Goal: Task Accomplishment & Management: Manage account settings

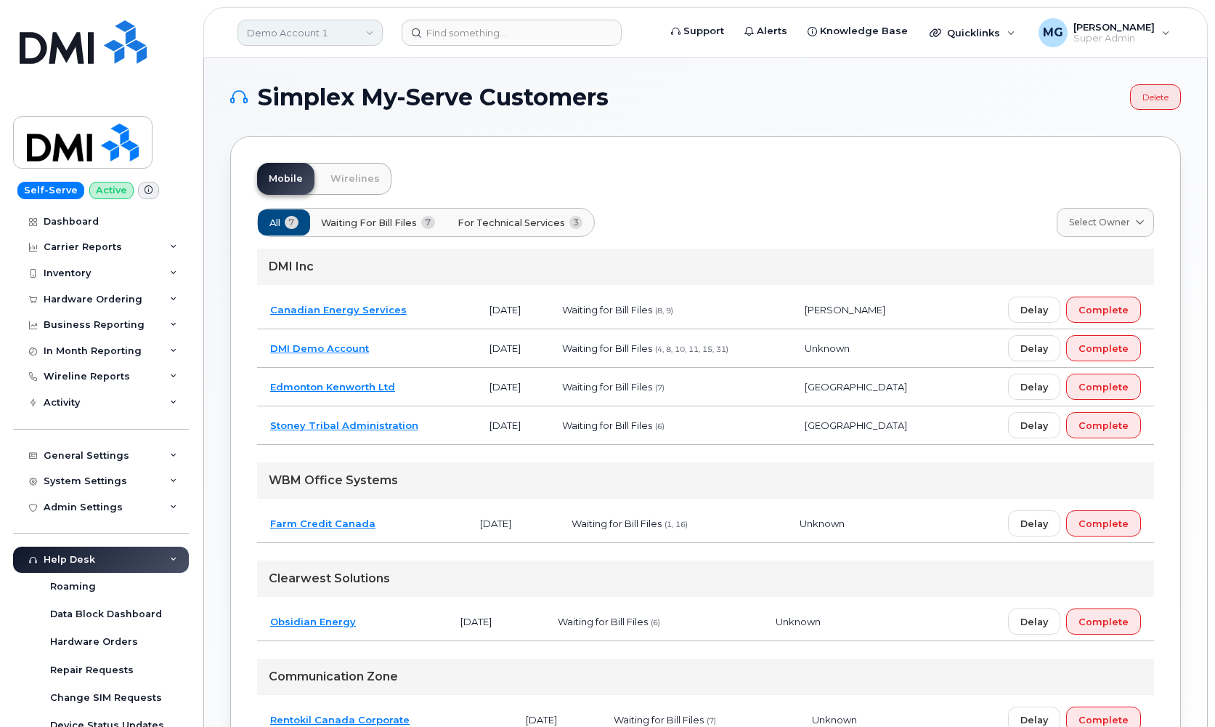
click at [297, 32] on link "Demo Account 1" at bounding box center [310, 33] width 145 height 26
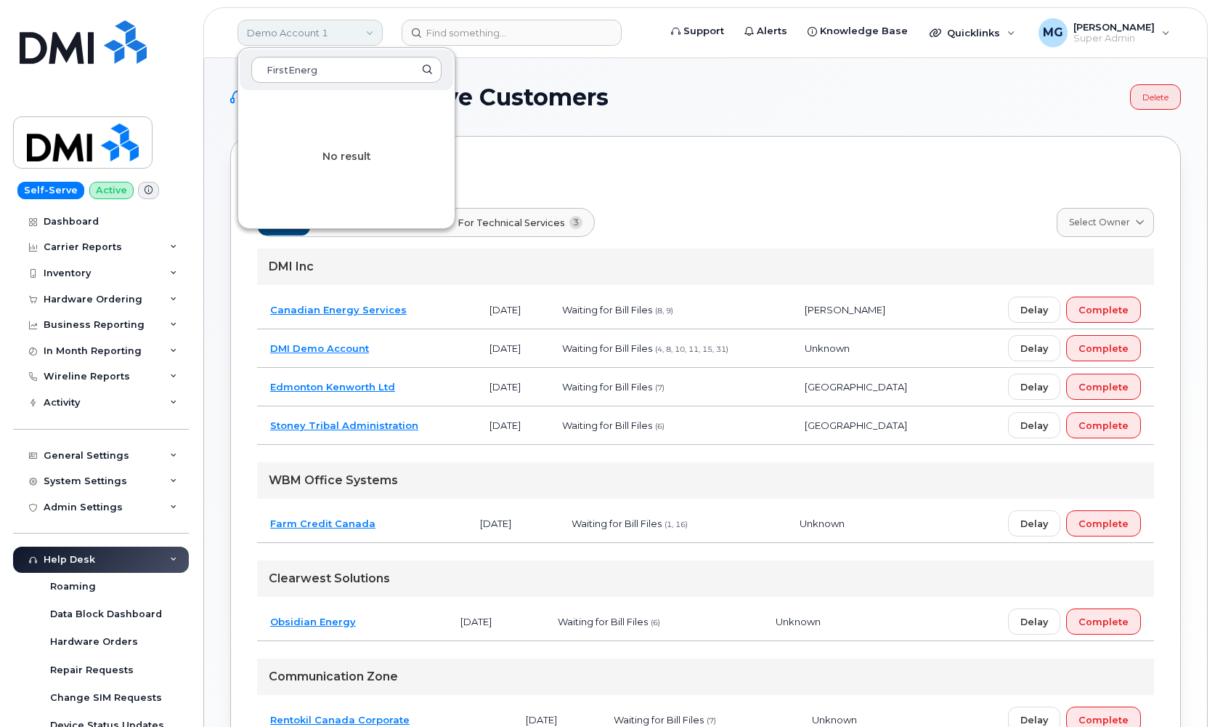
type input "FirstEnergy"
click at [312, 67] on input "FirstEnergy" at bounding box center [346, 70] width 190 height 26
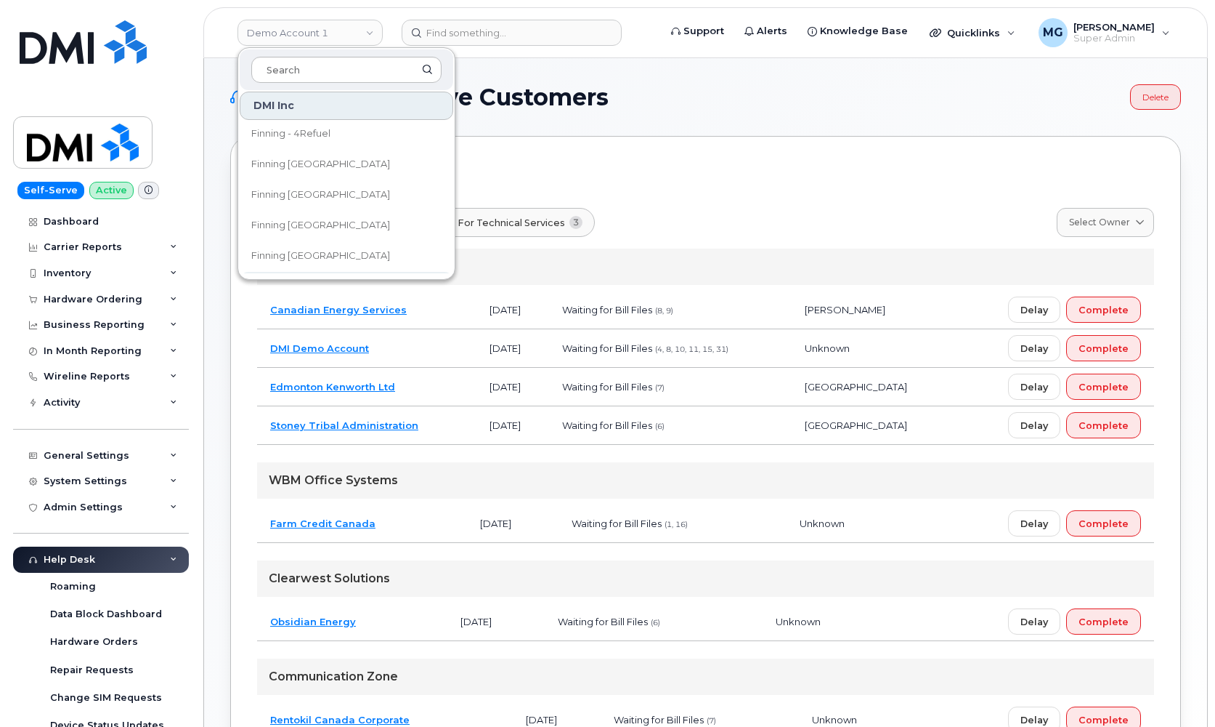
scroll to position [305, 0]
click at [319, 225] on span "Finning [GEOGRAPHIC_DATA]" at bounding box center [320, 229] width 139 height 15
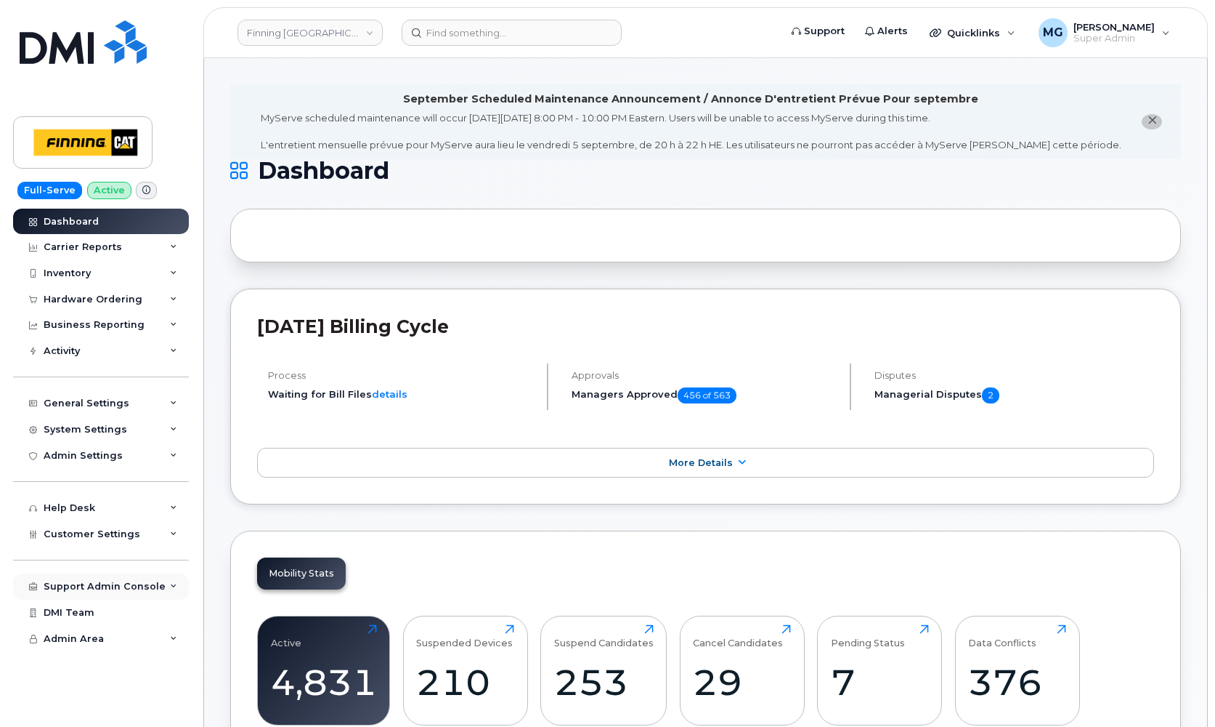
click at [119, 573] on div "Support Admin Console" at bounding box center [101, 586] width 176 height 26
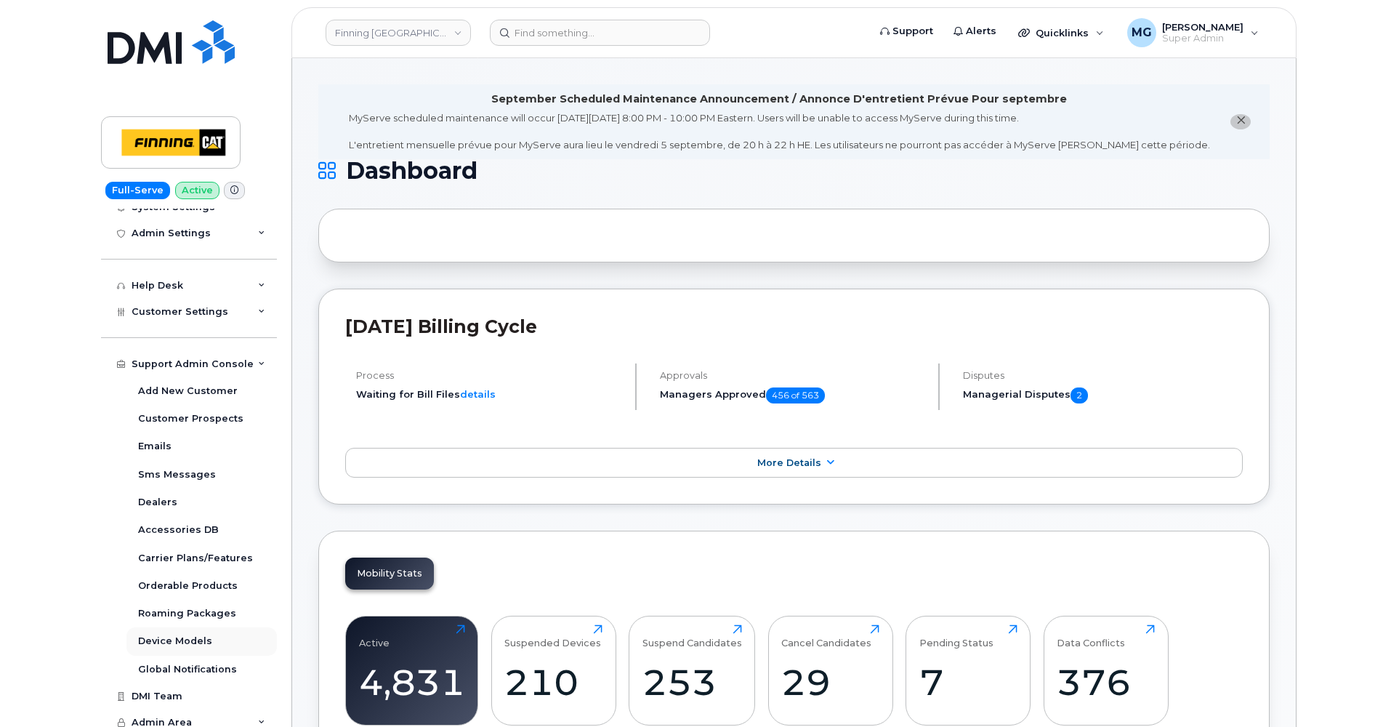
scroll to position [222, 0]
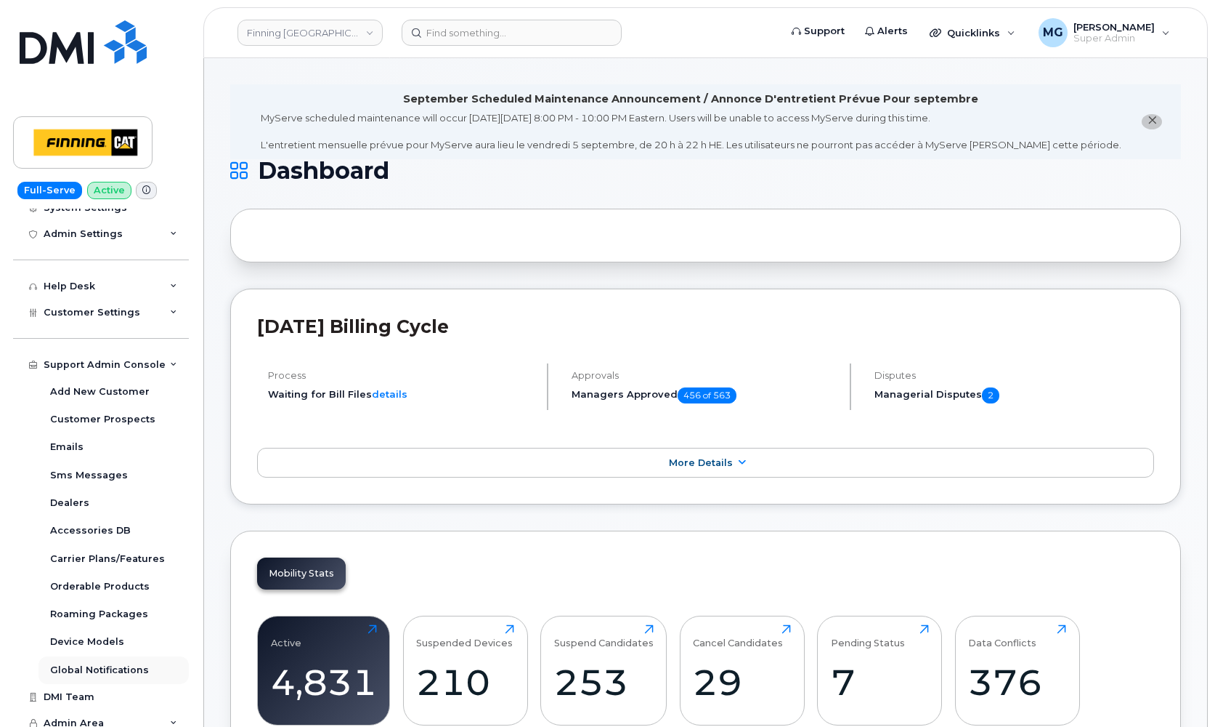
click at [111, 663] on div "Global Notifications" at bounding box center [99, 669] width 99 height 13
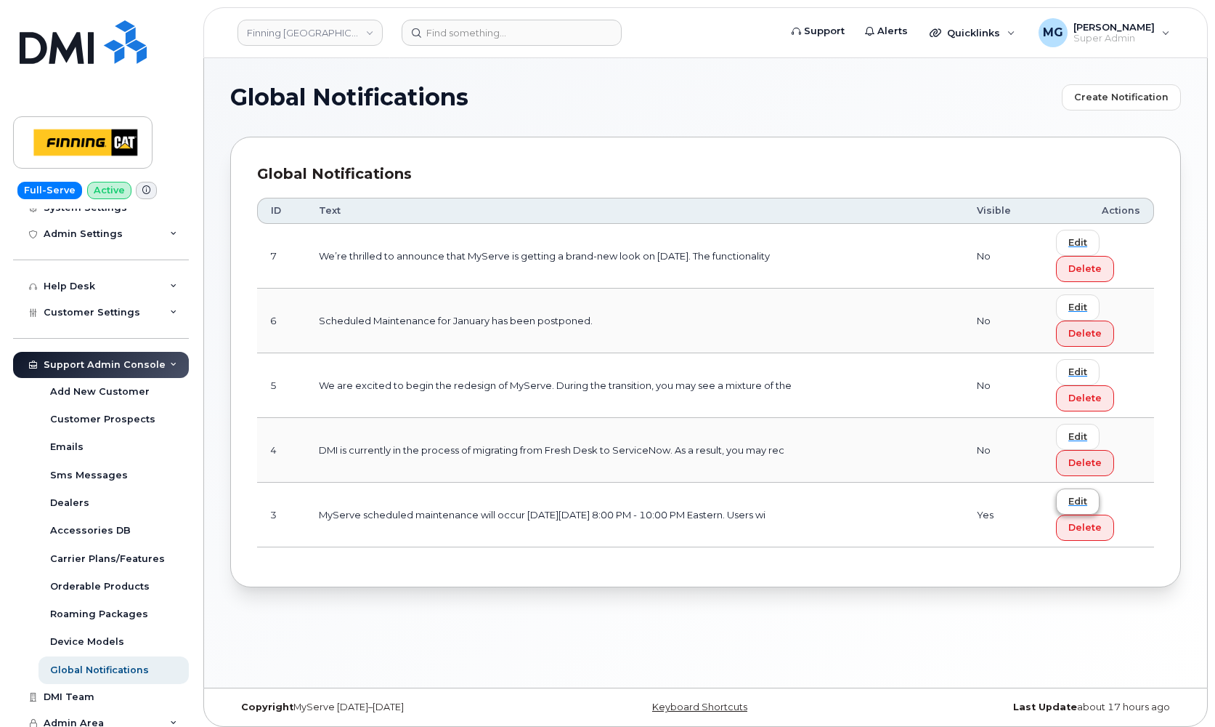
click at [1080, 500] on span "Edit" at bounding box center [1078, 501] width 19 height 14
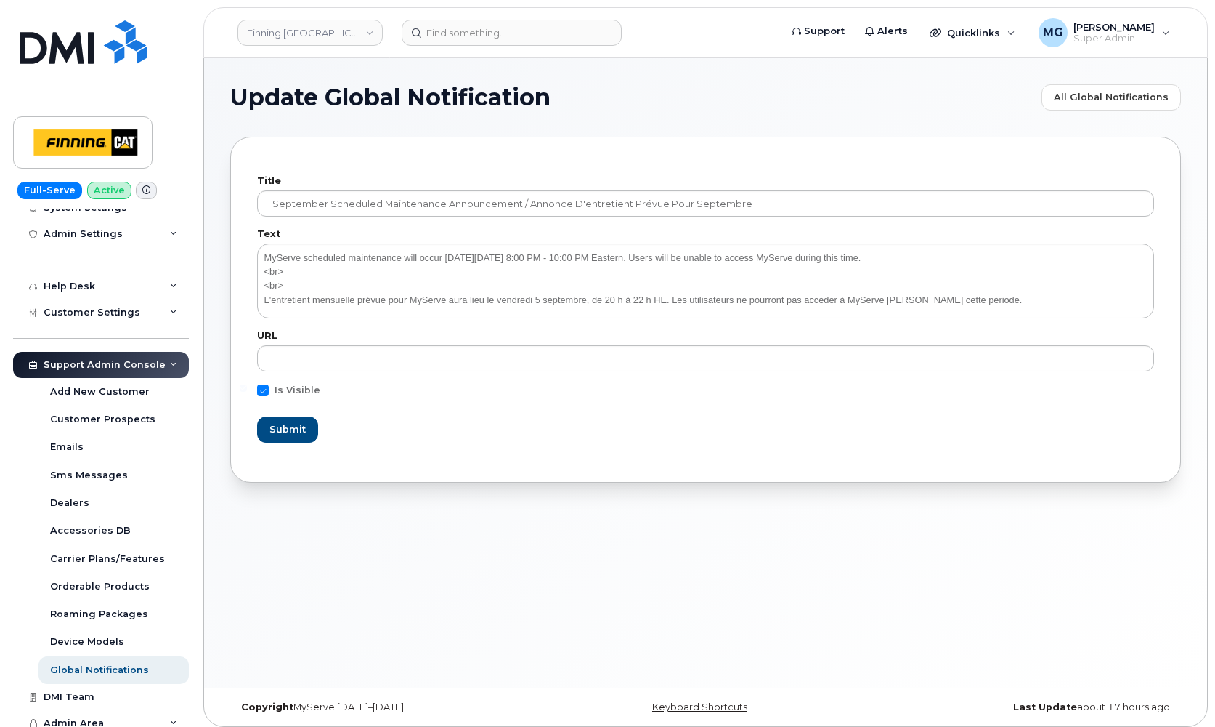
click at [261, 392] on span at bounding box center [263, 390] width 12 height 12
click at [247, 392] on input "Is Visible" at bounding box center [243, 387] width 7 height 7
checkbox input "false"
click at [290, 426] on span "Submit" at bounding box center [288, 429] width 36 height 14
